Goal: Information Seeking & Learning: Learn about a topic

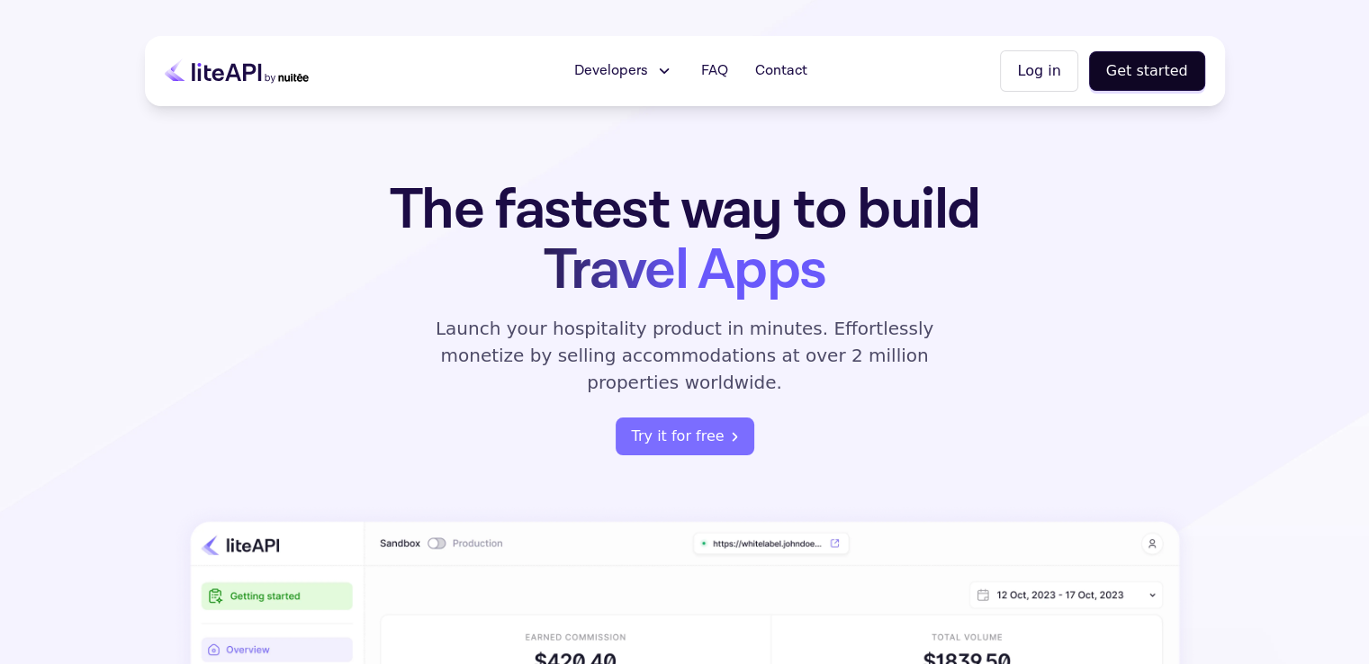
click at [992, 279] on h1 "The fastest way to build Travel Apps" at bounding box center [685, 240] width 704 height 121
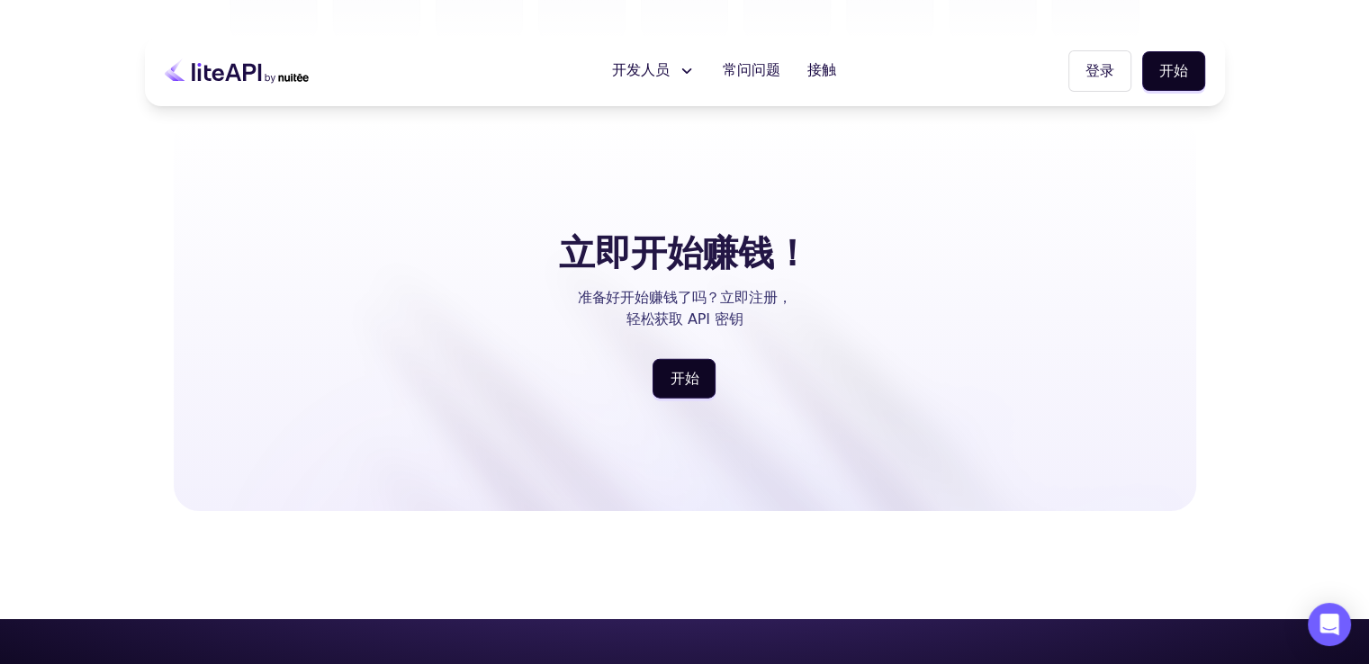
scroll to position [4263, 0]
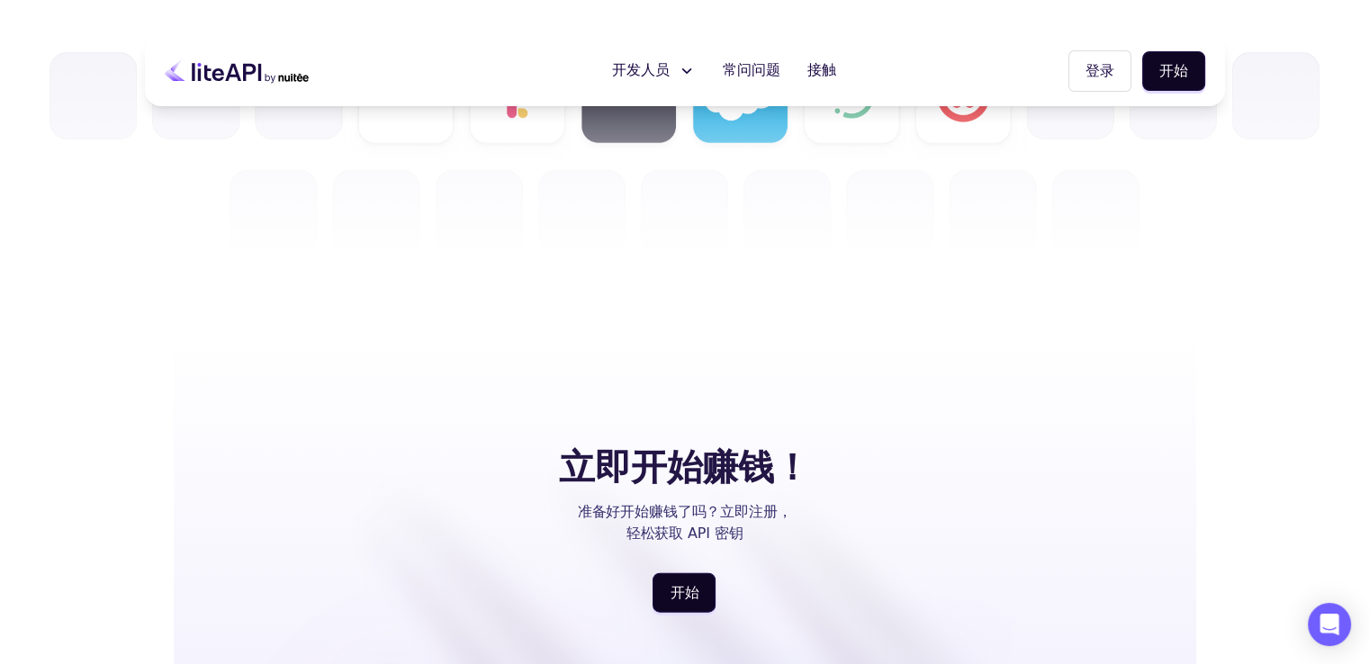
click at [684, 64] on icon at bounding box center [686, 71] width 19 height 18
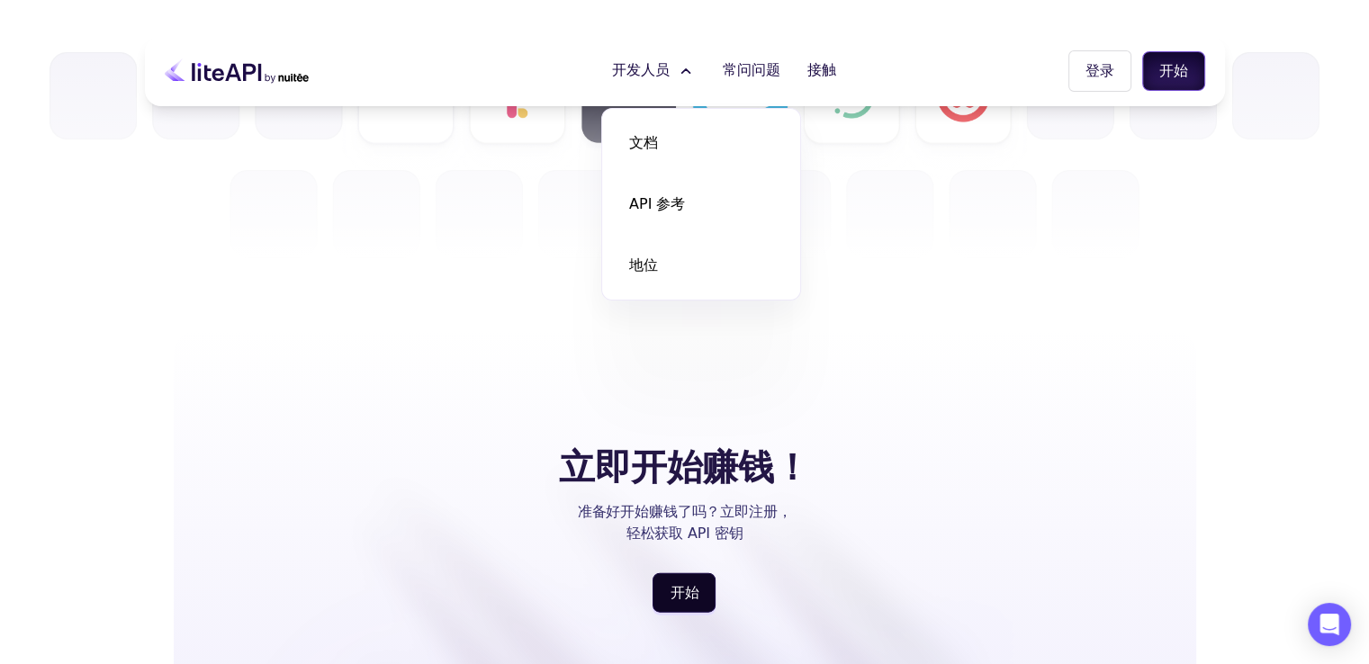
click at [1172, 69] on font "开始" at bounding box center [1173, 70] width 29 height 17
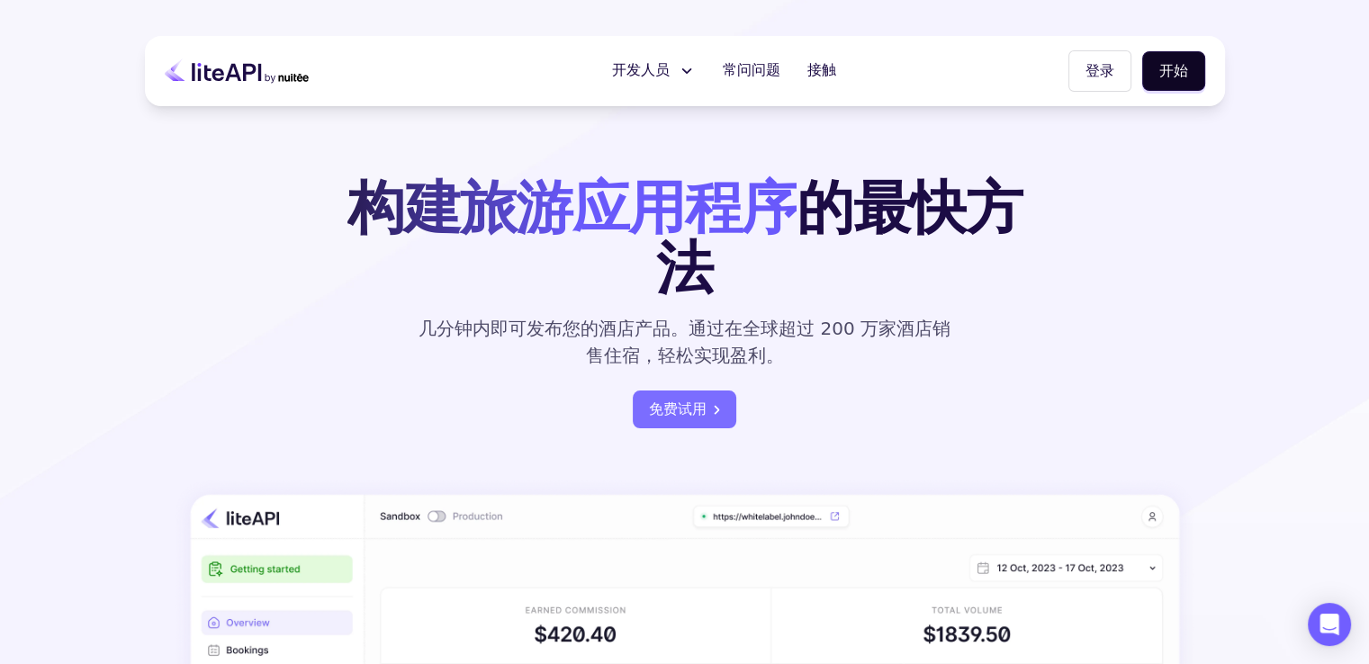
click at [794, 167] on section "构建旅游应用程序 的最快方法 几分钟内即可发布您的酒店产品。通过在全球超过 200 万家酒店销售住宿，轻松实现盈利。 免费试用" at bounding box center [684, 564] width 1369 height 1129
click at [687, 73] on icon at bounding box center [686, 71] width 19 height 18
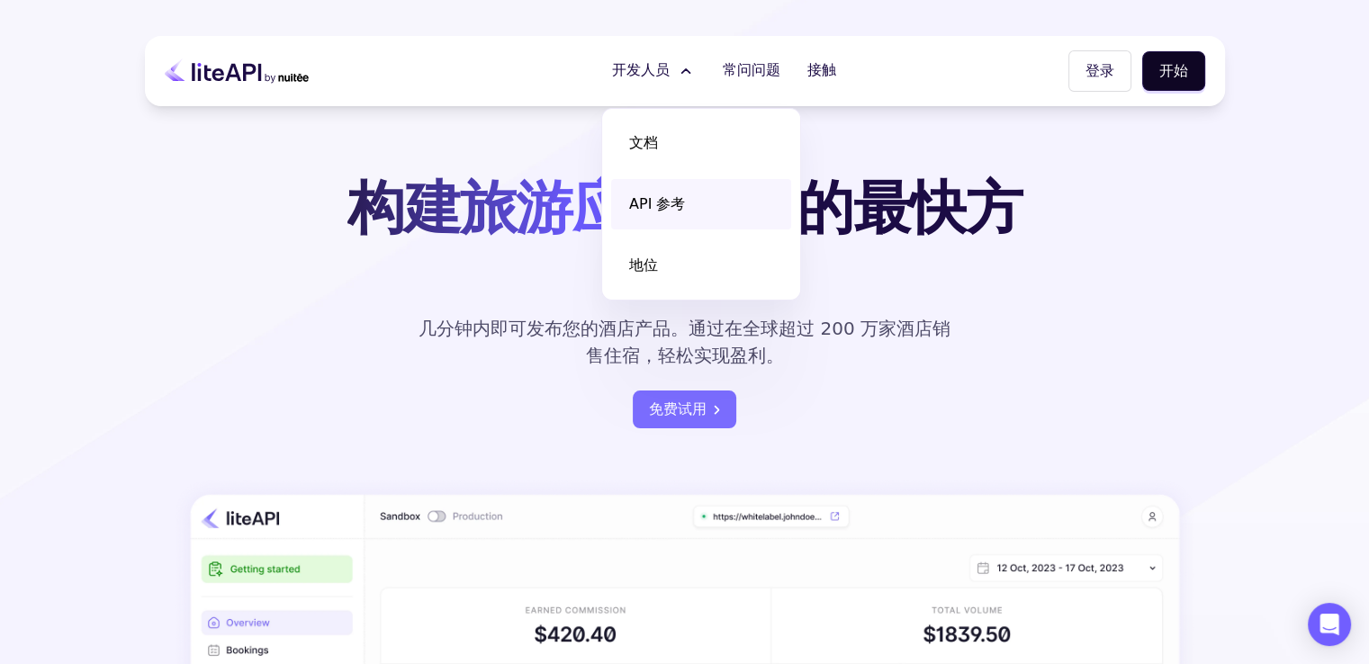
click at [681, 202] on font "API 参考" at bounding box center [657, 203] width 56 height 17
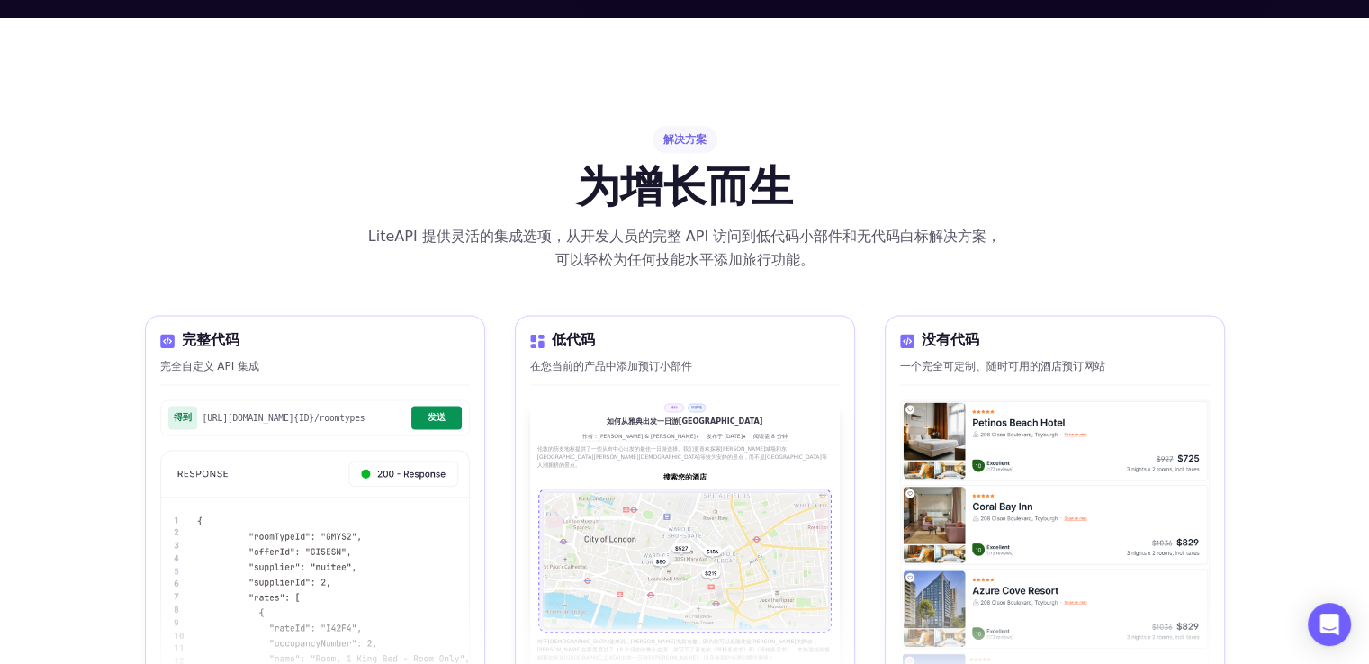
scroll to position [2609, 0]
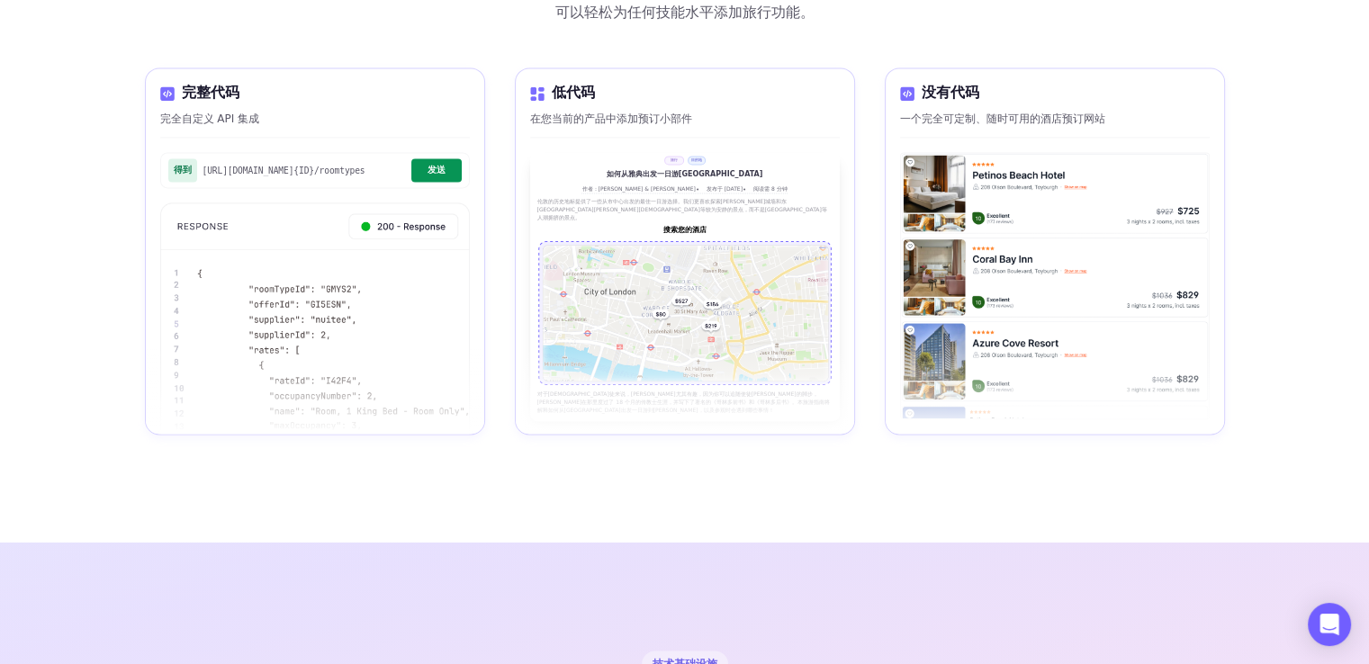
click at [428, 168] on font "发送" at bounding box center [436, 170] width 18 height 10
click at [388, 160] on div "得到 [URL][DOMAIN_NAME] {ID} /roomtypes 发送" at bounding box center [315, 170] width 310 height 36
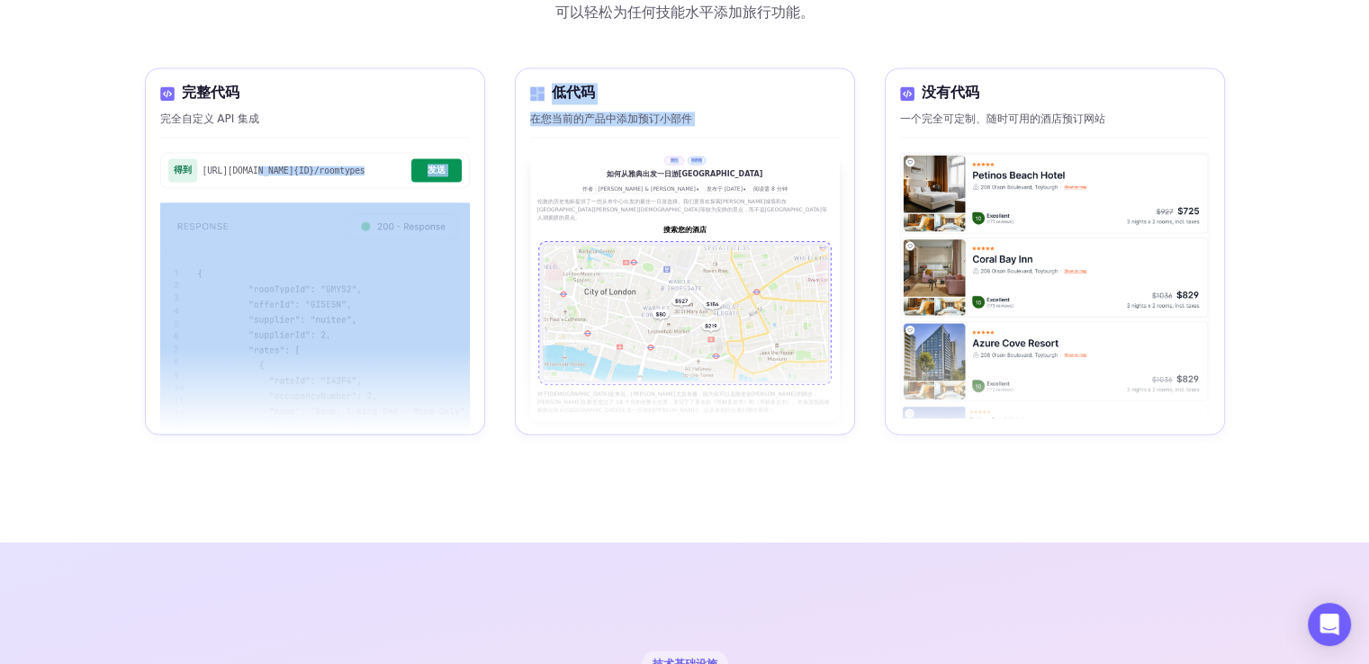
drag, startPoint x: 248, startPoint y: 166, endPoint x: 601, endPoint y: 174, distance: 352.8
click at [606, 174] on div "完整代码 完全自定义 API 集成 得到 [URL][DOMAIN_NAME] {ID} /roomtypes 发送 低代码 在您当前的产品中添加预订小部件 …" at bounding box center [685, 250] width 1080 height 367
click at [353, 153] on div "得到 [URL][DOMAIN_NAME] {ID} /roomtypes 发送" at bounding box center [315, 170] width 310 height 36
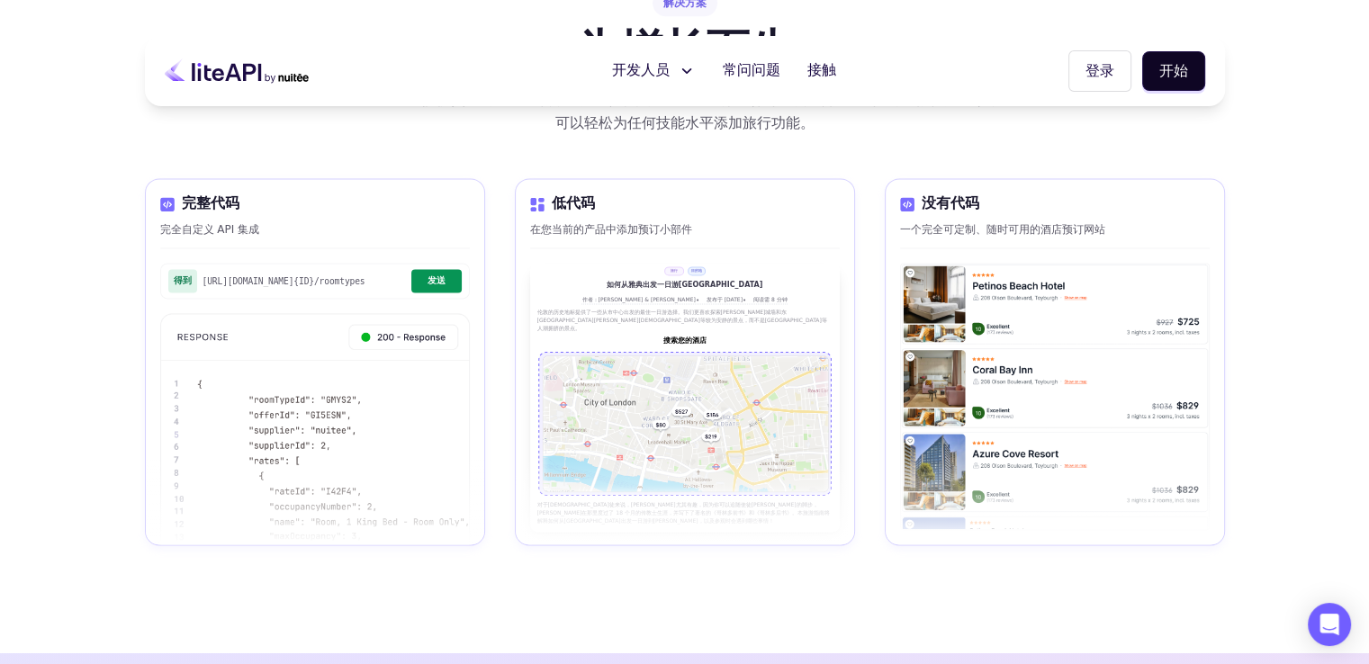
scroll to position [2429, 0]
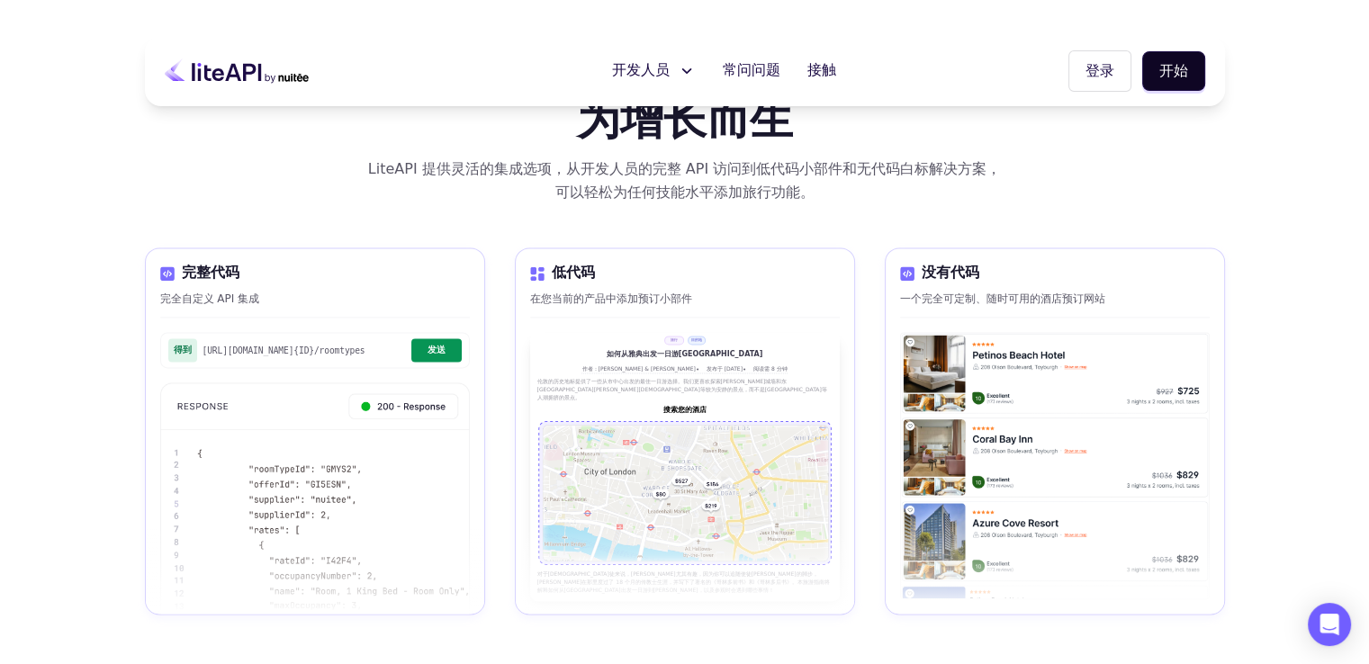
click at [911, 346] on img at bounding box center [1055, 465] width 308 height 265
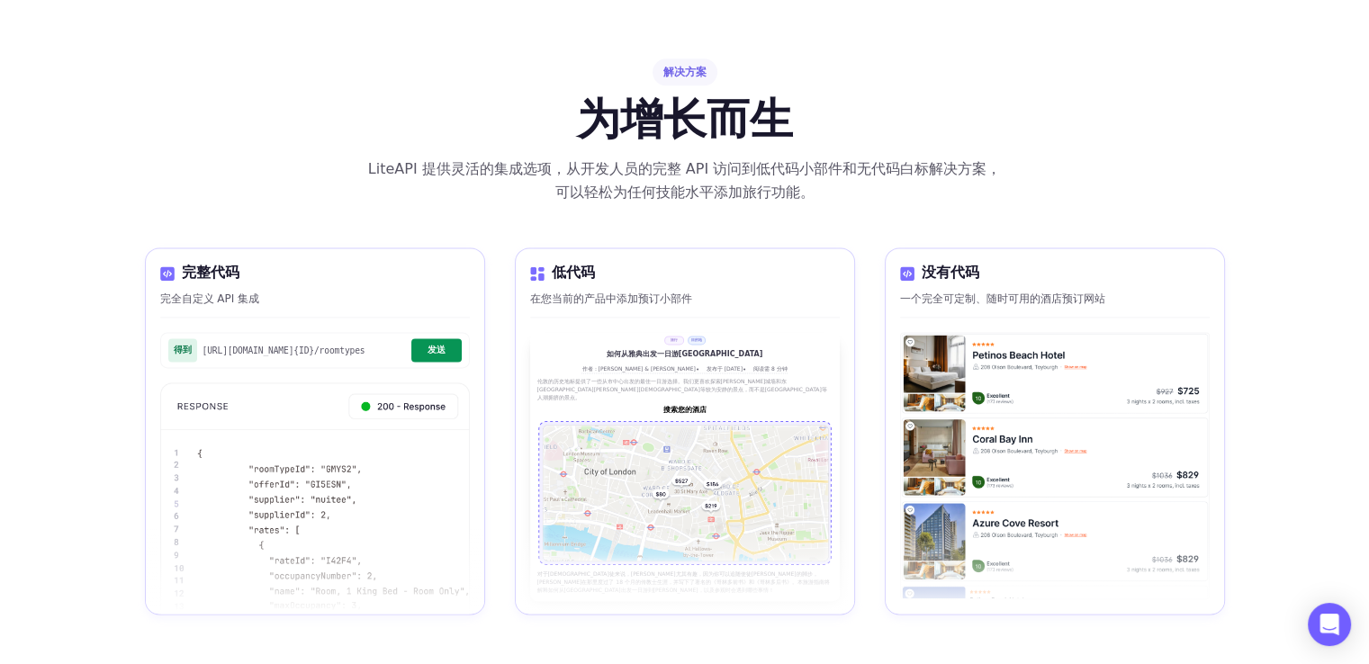
click at [432, 346] on font "发送" at bounding box center [436, 350] width 18 height 10
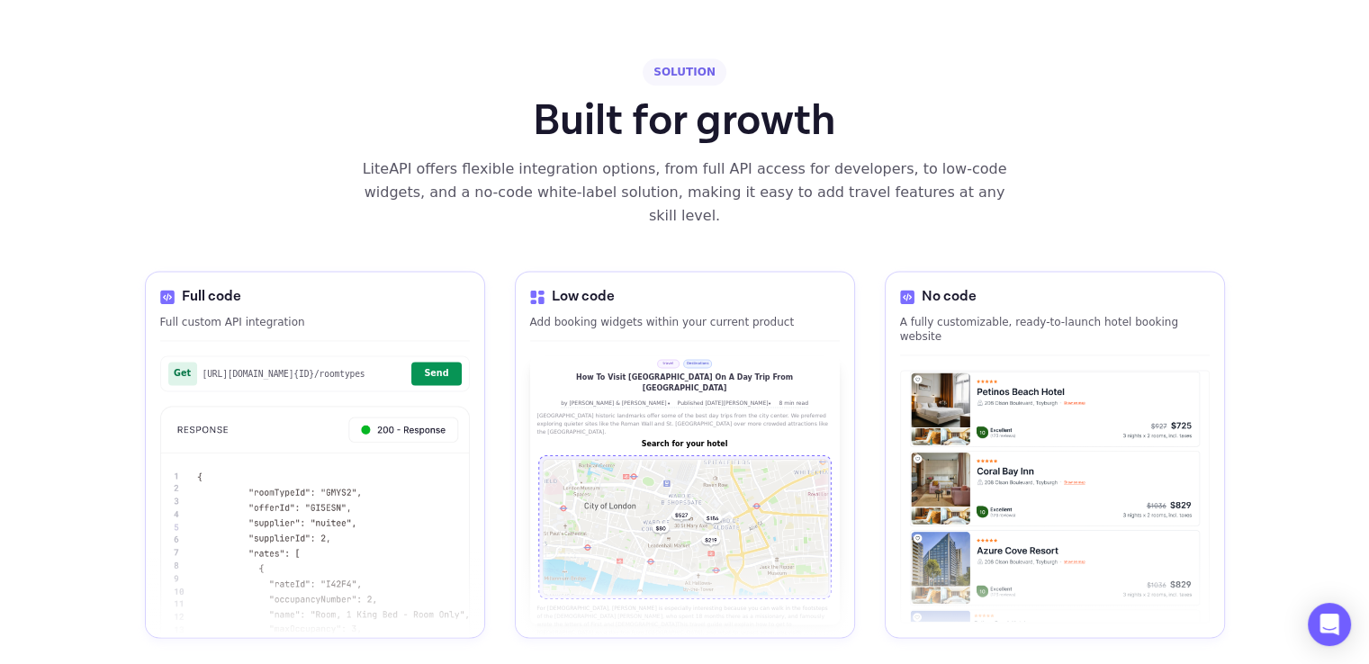
click at [427, 372] on button "Send" at bounding box center [435, 373] width 49 height 23
click at [426, 372] on button "Send" at bounding box center [435, 373] width 49 height 23
drag, startPoint x: 202, startPoint y: 372, endPoint x: 393, endPoint y: 372, distance: 190.7
click at [393, 372] on span "[URL][DOMAIN_NAME] {ID} /roomtypes" at bounding box center [304, 374] width 204 height 10
click at [384, 385] on div "Get [URL][DOMAIN_NAME] {ID} /roomtypes Send" at bounding box center [315, 373] width 310 height 36
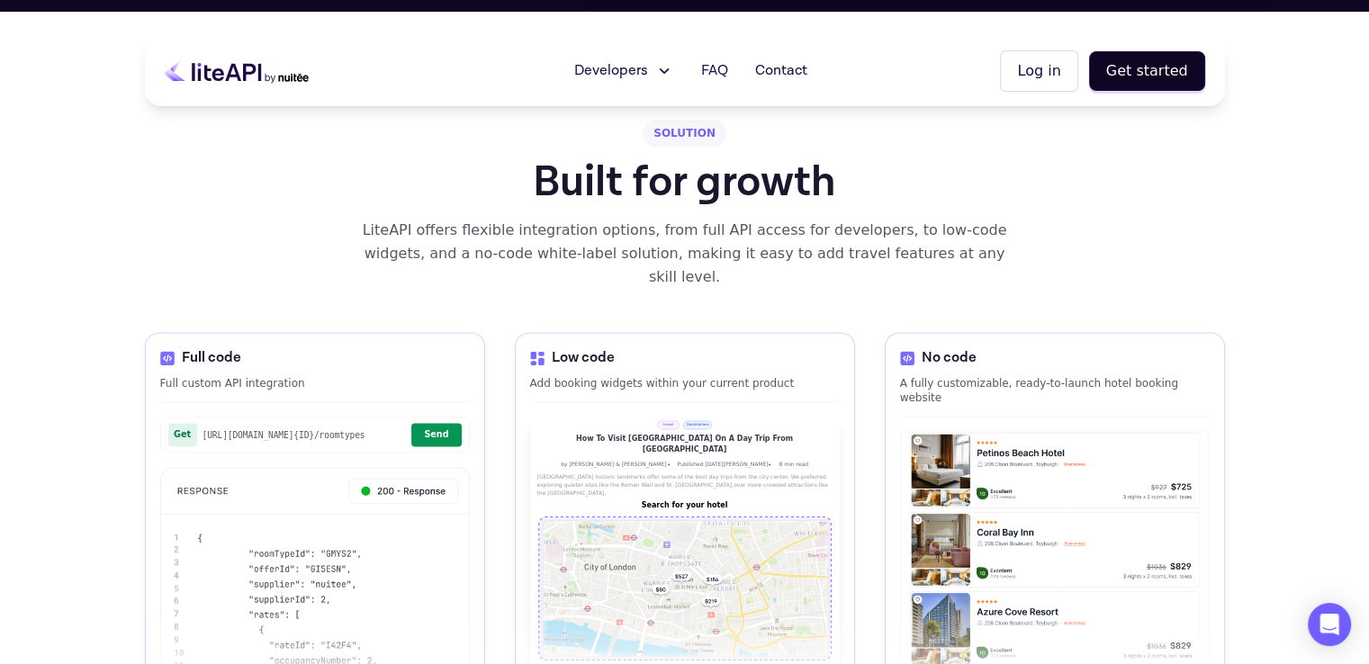
scroll to position [2390, 0]
